Goal: Find specific page/section: Find specific page/section

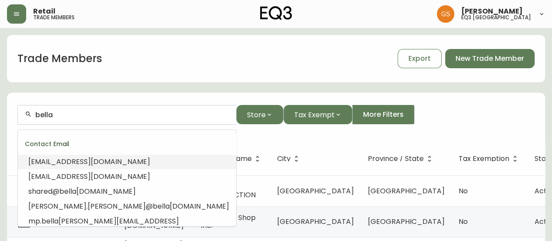
click at [101, 165] on span "[EMAIL_ADDRESS][DOMAIN_NAME]" at bounding box center [89, 161] width 122 height 10
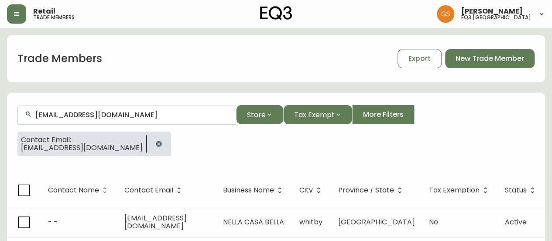
scroll to position [15, 0]
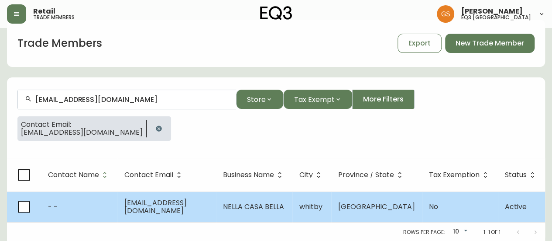
type input "[EMAIL_ADDRESS][DOMAIN_NAME]"
click at [187, 210] on span "[EMAIL_ADDRESS][DOMAIN_NAME]" at bounding box center [155, 206] width 62 height 18
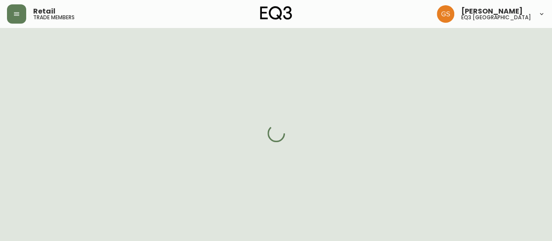
select select "ON"
select select "CA"
select select "CA_EN"
select select "Other"
select select "Interior Designer"
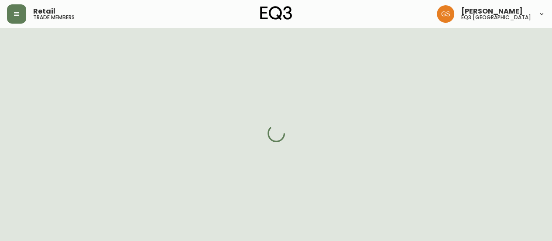
select select "false"
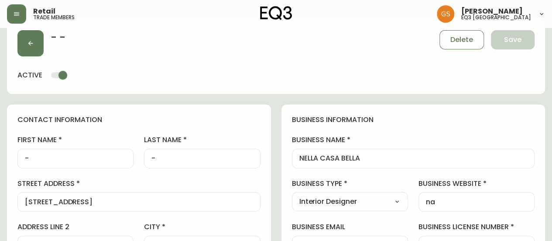
type input "EQ3 [GEOGRAPHIC_DATA] - [PERSON_NAME]"
select select "cjw10z96s008u6gs0ccm7hd19"
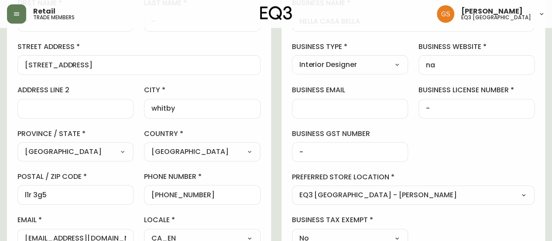
scroll to position [152, 0]
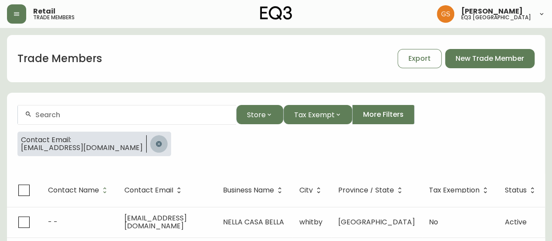
click at [155, 143] on icon "button" at bounding box center [158, 143] width 7 height 7
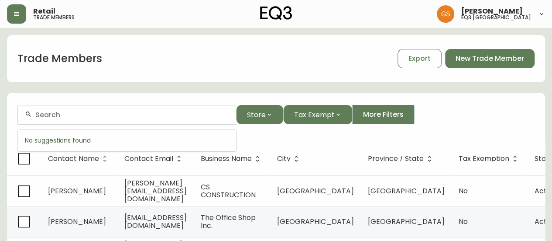
click at [120, 115] on input "text" at bounding box center [132, 114] width 194 height 8
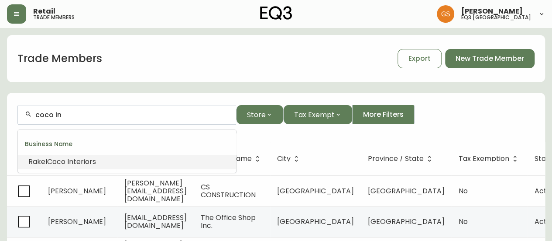
click at [114, 165] on li "Rakel Coco In teriors" at bounding box center [127, 161] width 218 height 15
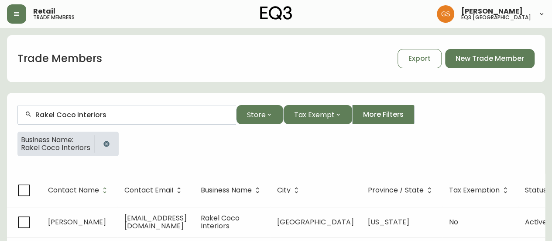
scroll to position [22, 0]
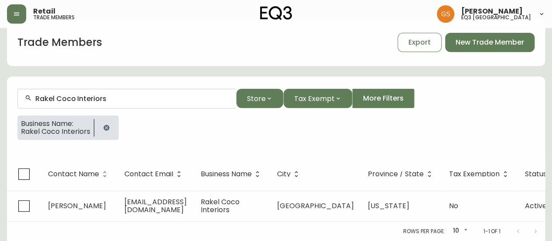
type input "Rakel Coco Interiors"
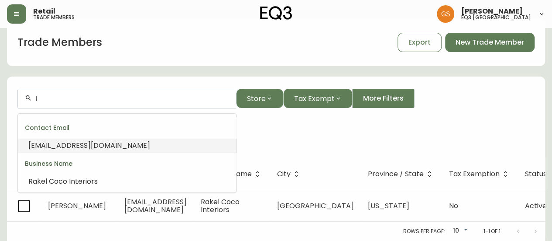
scroll to position [0, 0]
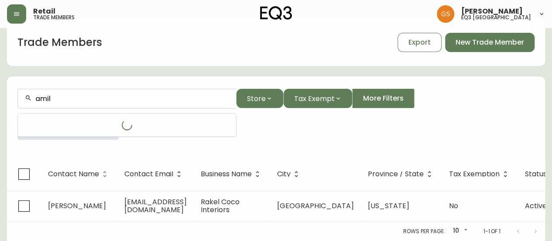
type input "amil"
drag, startPoint x: 110, startPoint y: 93, endPoint x: 72, endPoint y: 91, distance: 37.6
click at [72, 94] on input "lima ar" at bounding box center [132, 98] width 194 height 8
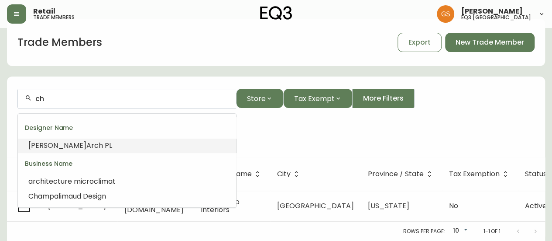
type input "c"
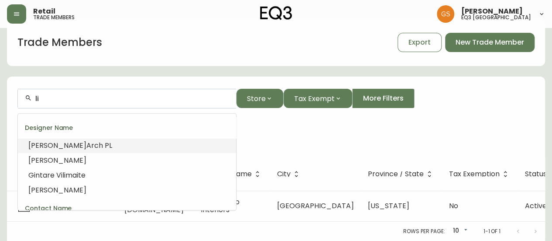
type input "l"
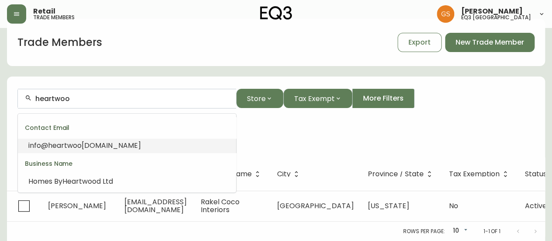
click at [108, 141] on span "[DOMAIN_NAME]" at bounding box center [111, 145] width 59 height 10
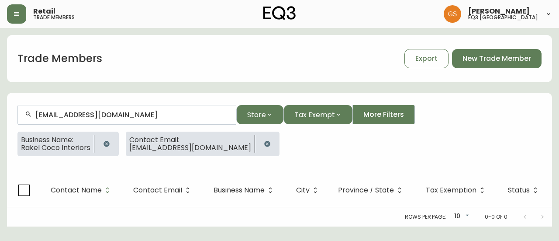
type input "[EMAIL_ADDRESS][DOMAIN_NAME]"
click at [107, 142] on icon "button" at bounding box center [106, 143] width 7 height 7
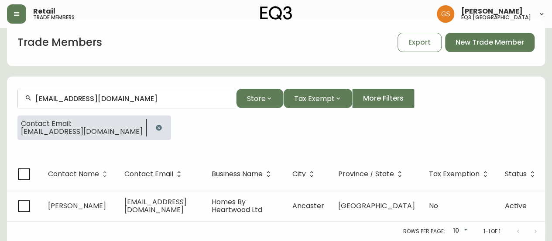
scroll to position [22, 0]
click at [155, 124] on icon "button" at bounding box center [158, 127] width 7 height 7
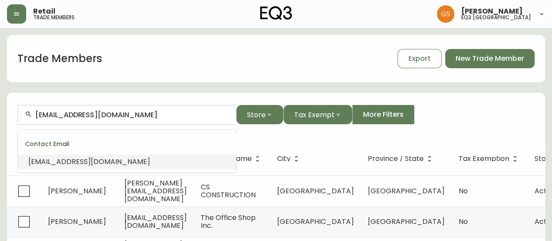
drag, startPoint x: 151, startPoint y: 110, endPoint x: 124, endPoint y: 110, distance: 27.1
click at [124, 110] on input "[EMAIL_ADDRESS][DOMAIN_NAME]" at bounding box center [132, 114] width 194 height 8
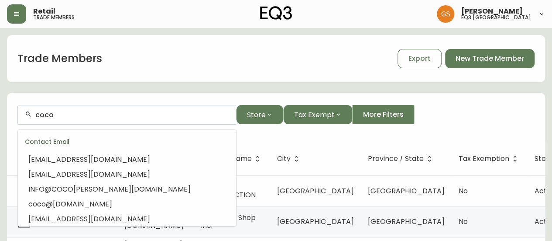
scroll to position [86, 0]
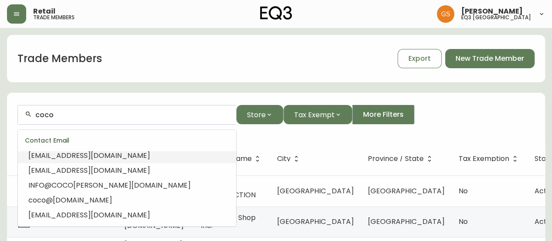
type input "coco"
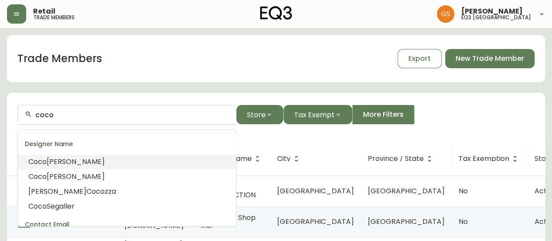
drag, startPoint x: 60, startPoint y: 116, endPoint x: 17, endPoint y: 110, distance: 44.0
click at [17, 110] on form "coco Store Tax Exempt More Filters" at bounding box center [276, 118] width 538 height 48
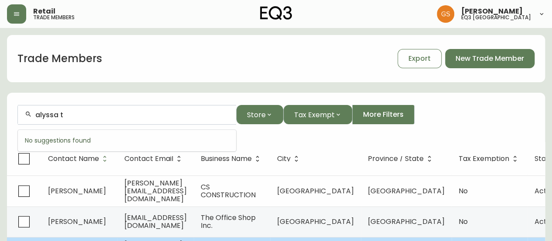
type input "alyssa t"
